Goal: Information Seeking & Learning: Learn about a topic

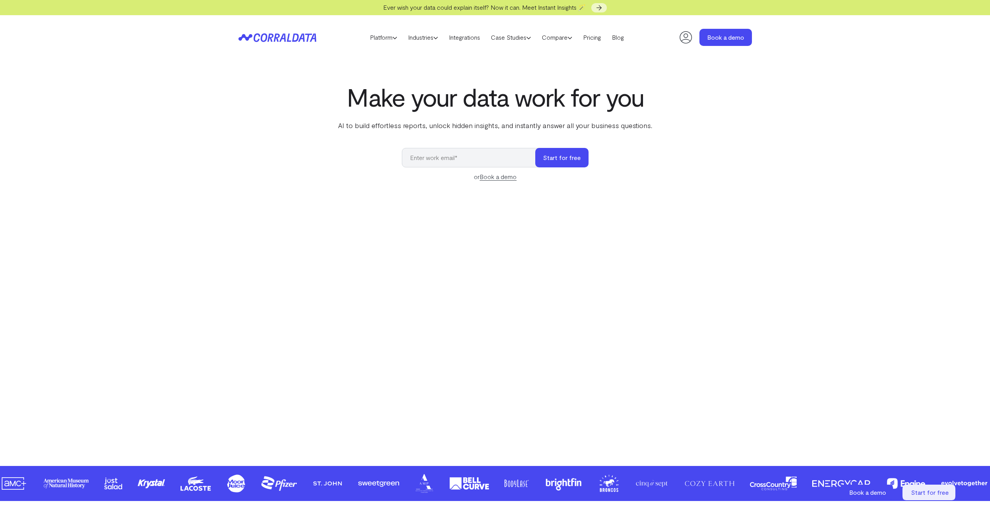
click at [83, 260] on section "Make your data work for you AI to build effortless reports, unlock hidden insig…" at bounding box center [495, 263] width 990 height 406
click at [829, 241] on section "Make your data work for you AI to build effortless reports, unlock hidden insig…" at bounding box center [495, 263] width 990 height 406
click at [852, 225] on section "Make your data work for you AI to build effortless reports, unlock hidden insig…" at bounding box center [495, 263] width 990 height 406
click at [150, 199] on section "Make your data work for you AI to build effortless reports, unlock hidden insig…" at bounding box center [495, 263] width 990 height 406
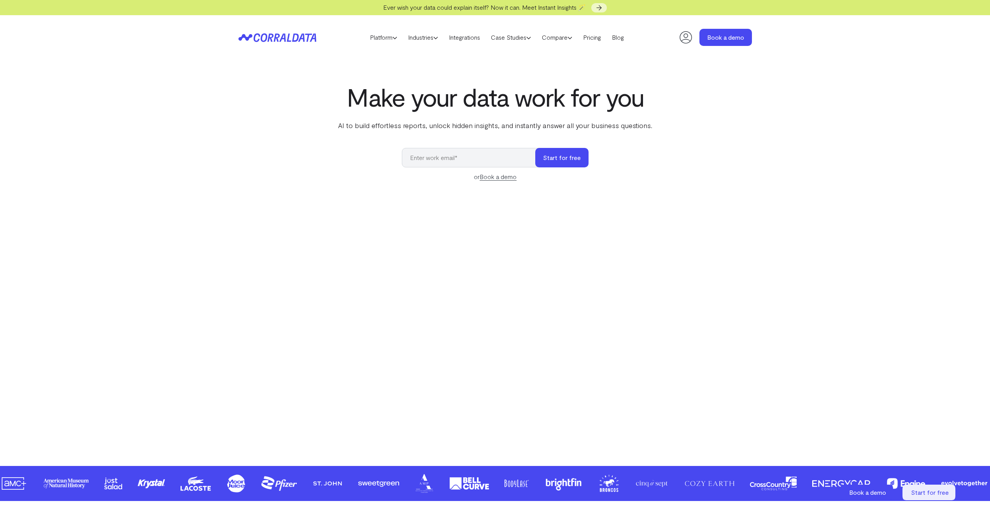
click at [150, 199] on section "Make your data work for you AI to build effortless reports, unlock hidden insig…" at bounding box center [495, 263] width 990 height 406
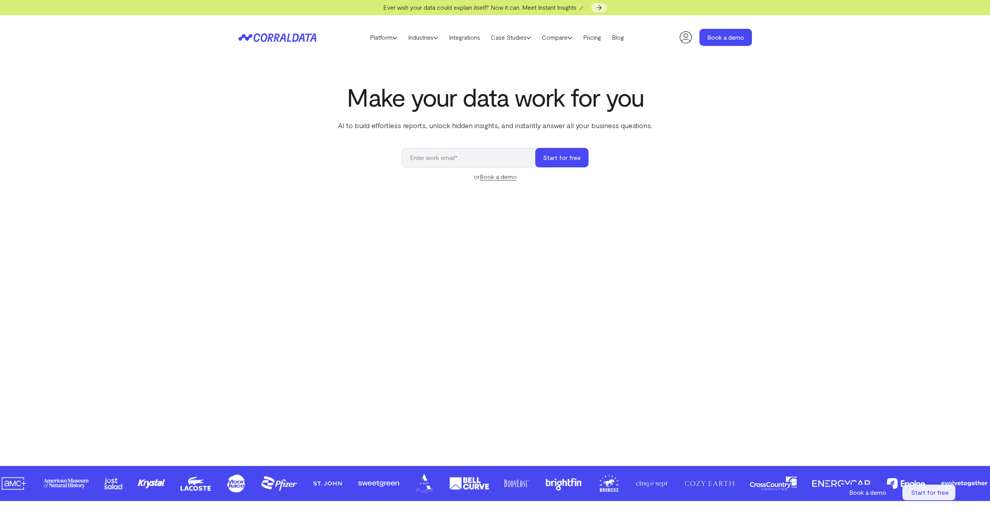
click at [150, 199] on section "Make your data work for you AI to build effortless reports, unlock hidden insig…" at bounding box center [495, 263] width 990 height 406
click at [600, 37] on link "Pricing" at bounding box center [592, 38] width 29 height 12
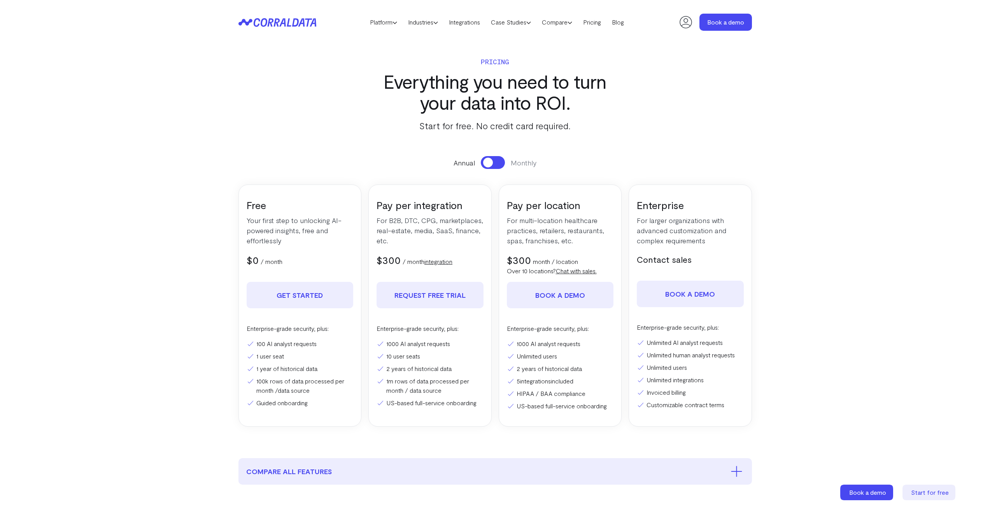
drag, startPoint x: 752, startPoint y: 188, endPoint x: 747, endPoint y: 182, distance: 7.5
click at [752, 187] on section "Pricing Everything you need to turn your data into ROI. Start for free. No cred…" at bounding box center [495, 250] width 560 height 413
